Goal: Information Seeking & Learning: Learn about a topic

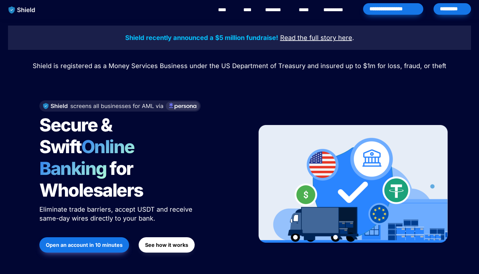
click at [65, 206] on span "Eliminate trade barriers, accept USDT and receive same-day wires directly to yo…" at bounding box center [116, 214] width 155 height 17
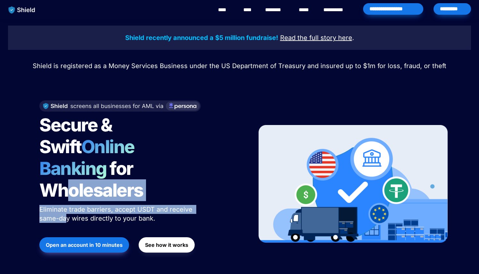
drag, startPoint x: 65, startPoint y: 201, endPoint x: 65, endPoint y: 177, distance: 24.3
click at [65, 177] on div "Secure & Swift Online Banking for Wholesalers Eliminate trade barriers, accept …" at bounding box center [139, 184] width 217 height 180
click at [65, 177] on span "for Wholesalers" at bounding box center [91, 180] width 104 height 44
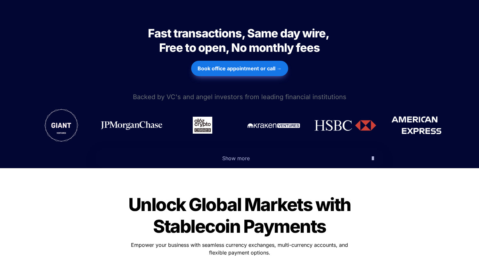
scroll to position [437, 0]
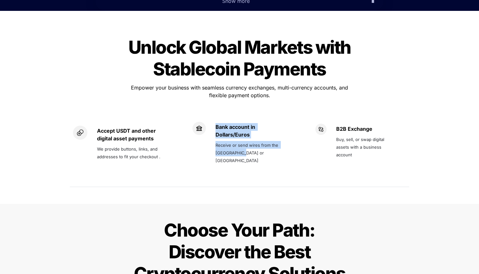
drag, startPoint x: 235, startPoint y: 100, endPoint x: 251, endPoint y: 138, distance: 40.9
click at [251, 138] on div "Bank account in Dollars/Euros Receive or send wires from the US or Europe" at bounding box center [239, 147] width 107 height 72
click at [251, 140] on p "Receive or send wires from the [GEOGRAPHIC_DATA] or [GEOGRAPHIC_DATA]" at bounding box center [250, 153] width 70 height 26
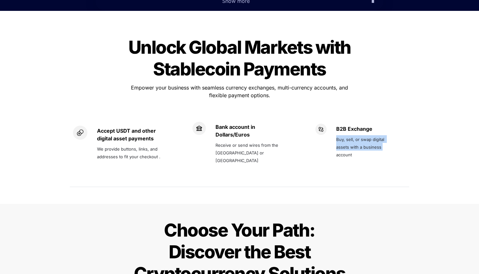
drag, startPoint x: 337, startPoint y: 136, endPoint x: 341, endPoint y: 112, distance: 24.4
click at [341, 134] on p "Buy, sell, or swap digital assets with a business account" at bounding box center [365, 147] width 59 height 26
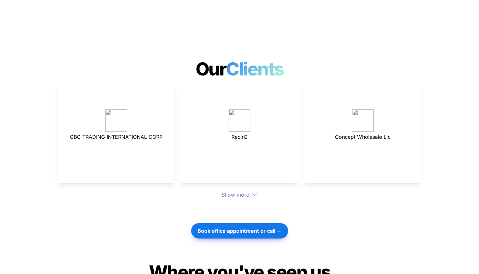
scroll to position [1710, 0]
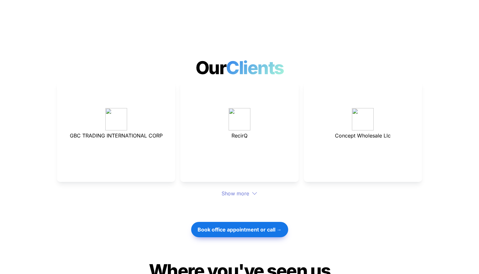
click at [239, 190] on div "Show more" at bounding box center [239, 194] width 365 height 8
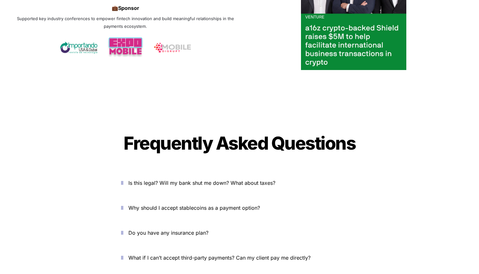
scroll to position [2224, 0]
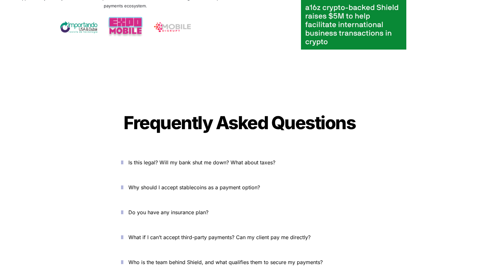
click at [231, 159] on span "Is this legal? Will my bank shut me down? What about taxes?" at bounding box center [201, 162] width 147 height 6
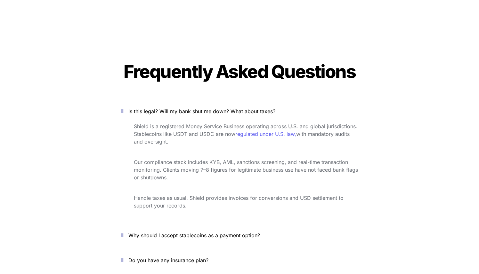
scroll to position [2280, 0]
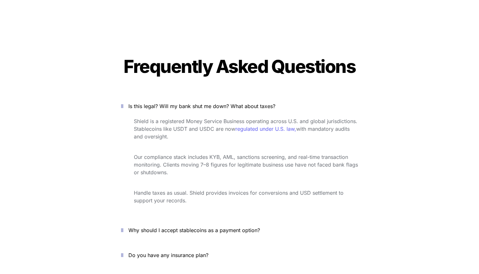
click at [232, 227] on span "Why should I accept stablecoins as a payment option?" at bounding box center [193, 230] width 131 height 6
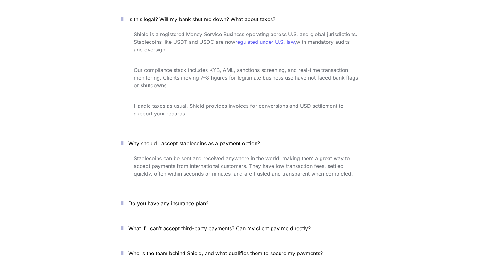
scroll to position [2368, 0]
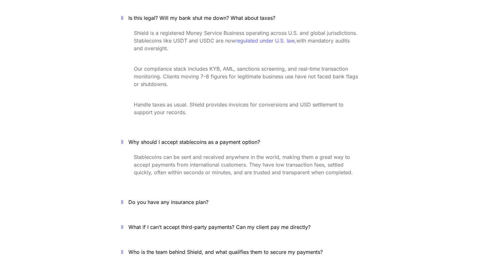
click at [225, 197] on p "Do you have any insurance plan?" at bounding box center [242, 202] width 229 height 10
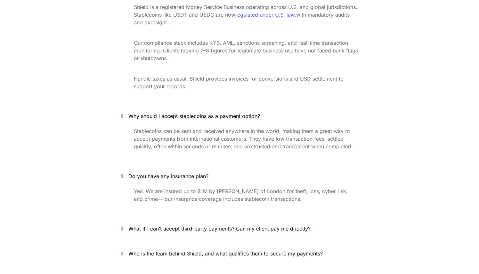
scroll to position [2395, 0]
click at [229, 225] on span "What if I can’t accept third-party payments? Can my client pay me directly?" at bounding box center [219, 228] width 182 height 6
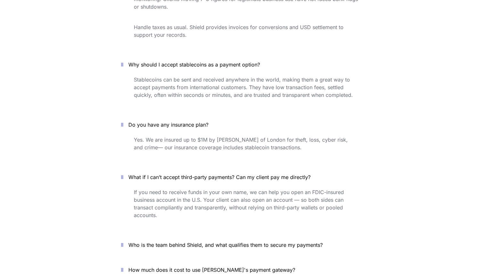
click at [225, 240] on p "Who is the team behind Shield, and what qualifies them to secure my payments?" at bounding box center [242, 245] width 229 height 10
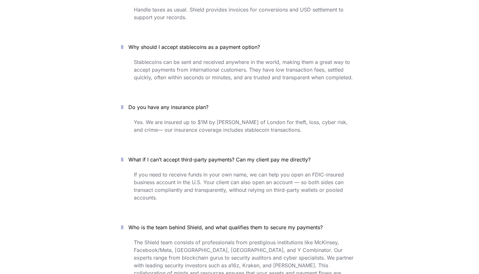
scroll to position [2490, 0]
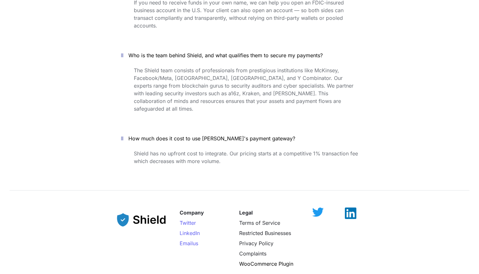
scroll to position [2663, 0]
